Goal: Go to known website

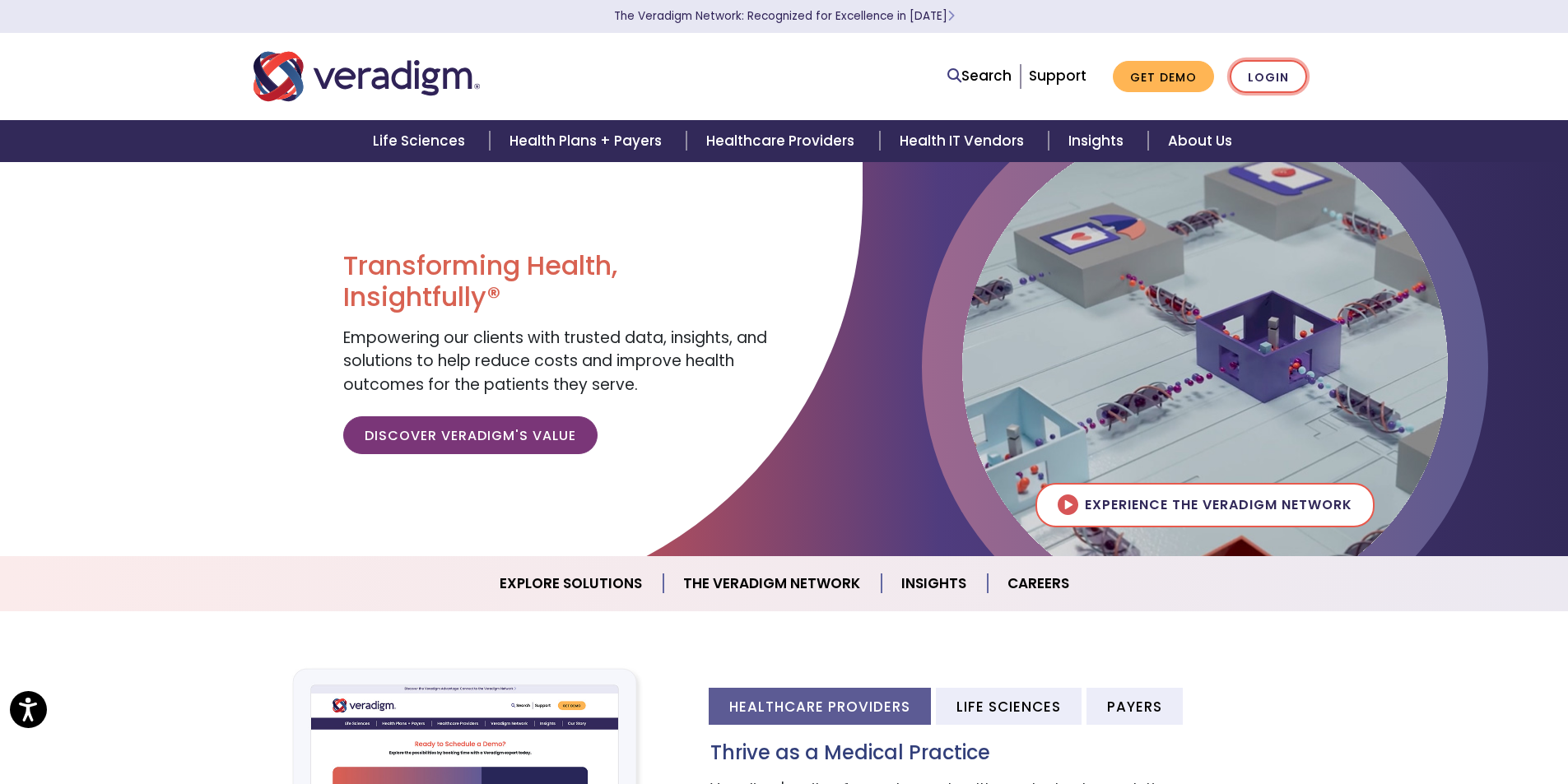
click at [1289, 91] on link "Login" at bounding box center [1268, 77] width 78 height 34
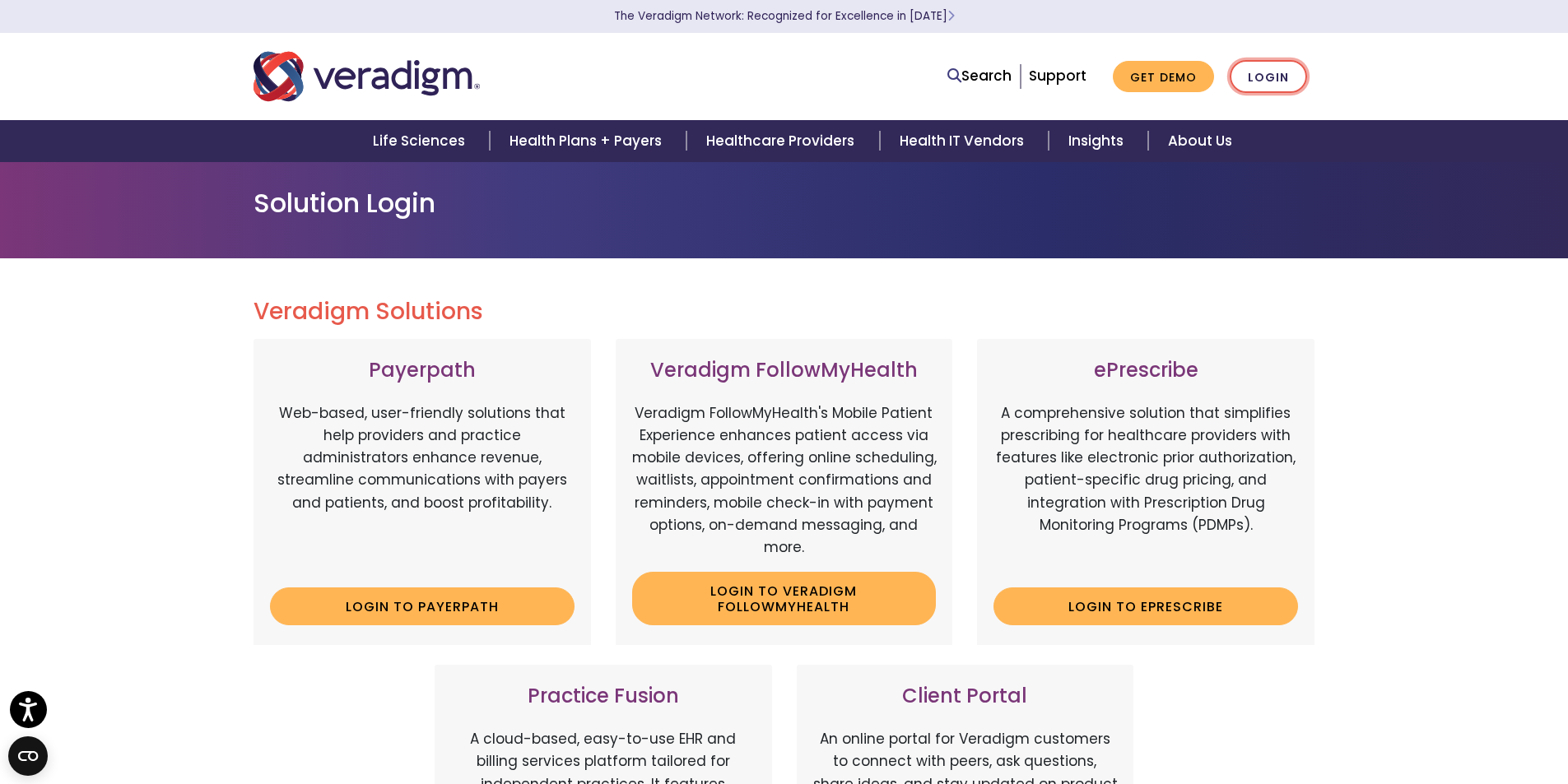
click at [1264, 76] on link "Login" at bounding box center [1268, 77] width 78 height 34
click at [1118, 611] on link "Login to ePrescribe" at bounding box center [1145, 607] width 305 height 38
